Goal: Find specific page/section: Find specific page/section

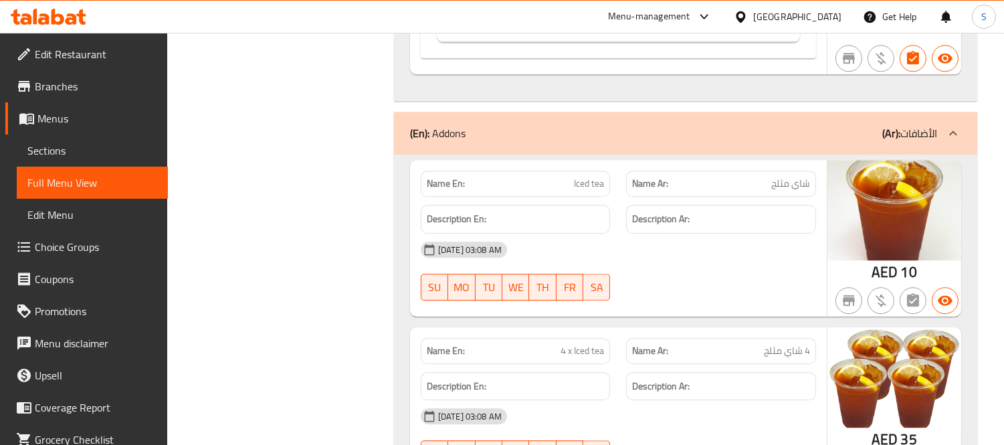
click at [101, 152] on span "Sections" at bounding box center [92, 150] width 130 height 16
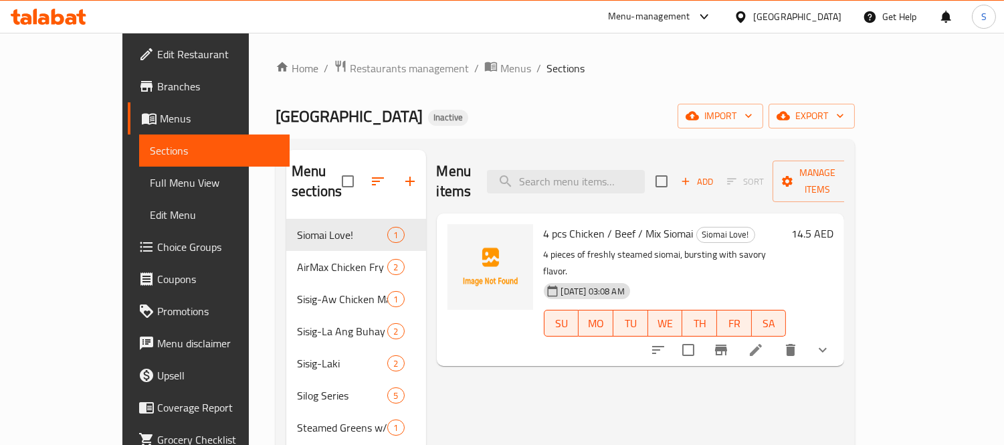
click at [302, 53] on div "Home / Restaurants management / Menus / Sections [GEOGRAPHIC_DATA] Inactive imp…" at bounding box center [565, 356] width 633 height 646
click at [350, 66] on span "Restaurants management" at bounding box center [409, 68] width 119 height 16
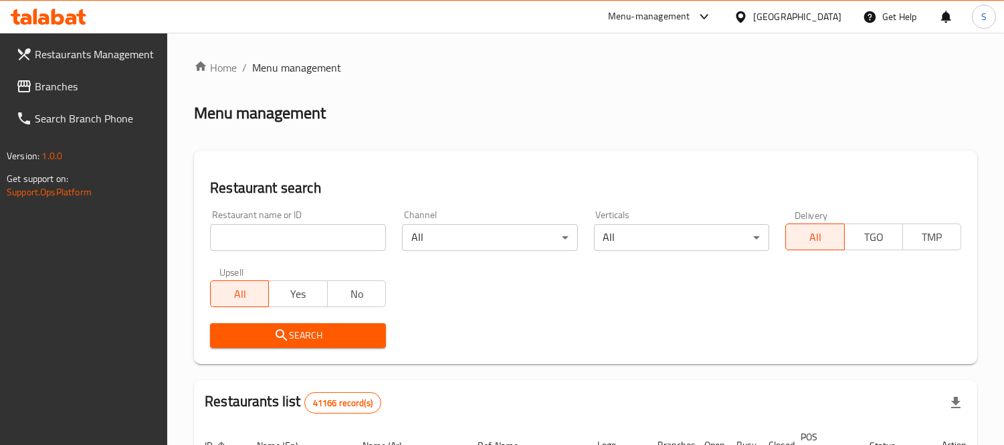
click at [111, 82] on span "Branches" at bounding box center [96, 86] width 122 height 16
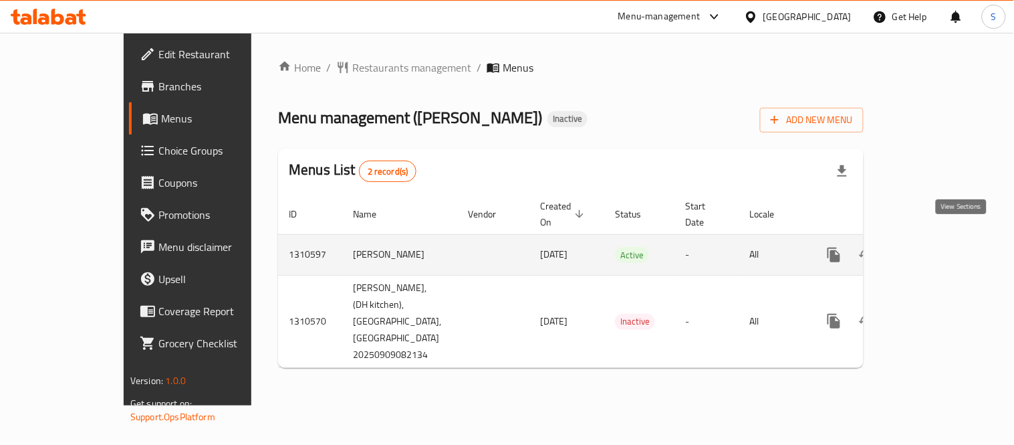
click at [947, 248] on link "enhanced table" at bounding box center [931, 255] width 32 height 32
